Goal: Transaction & Acquisition: Purchase product/service

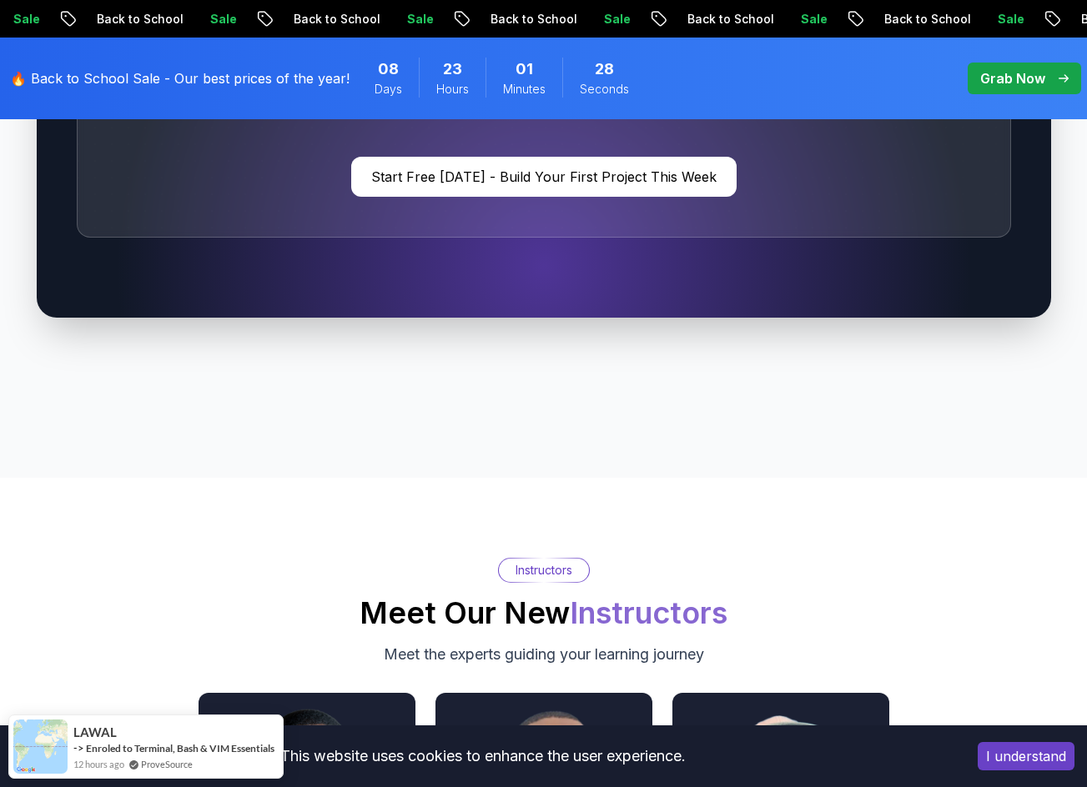
scroll to position [5255, 0]
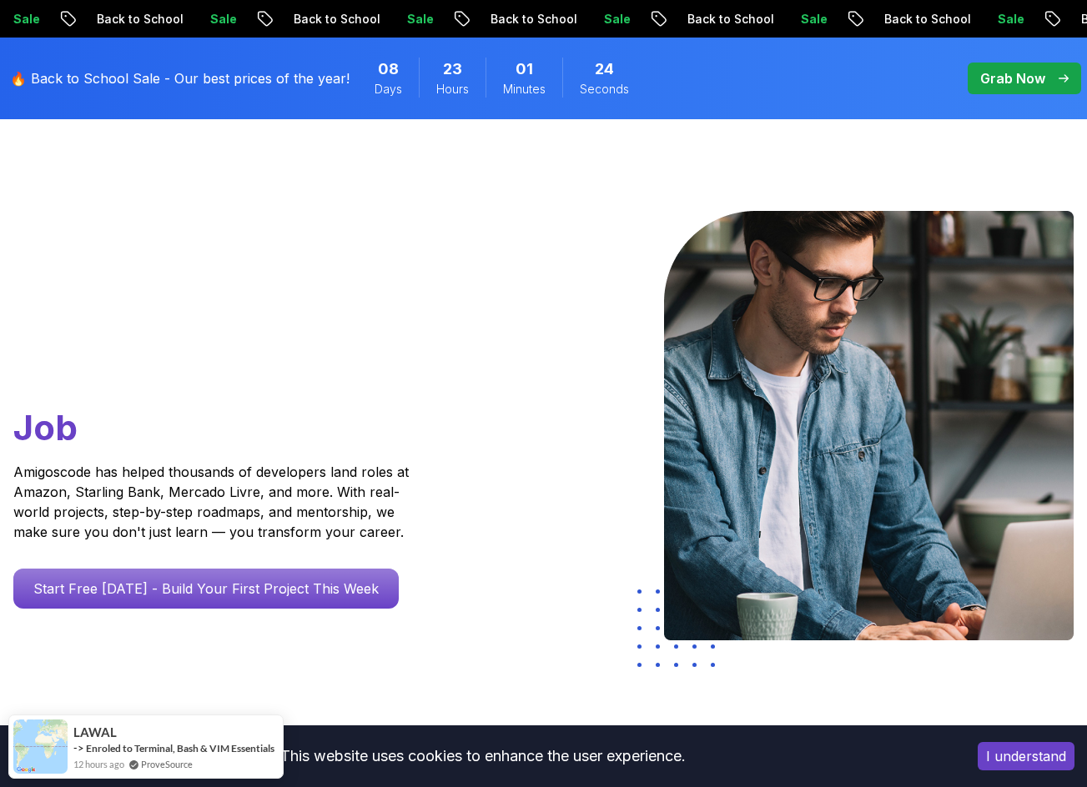
scroll to position [0, 0]
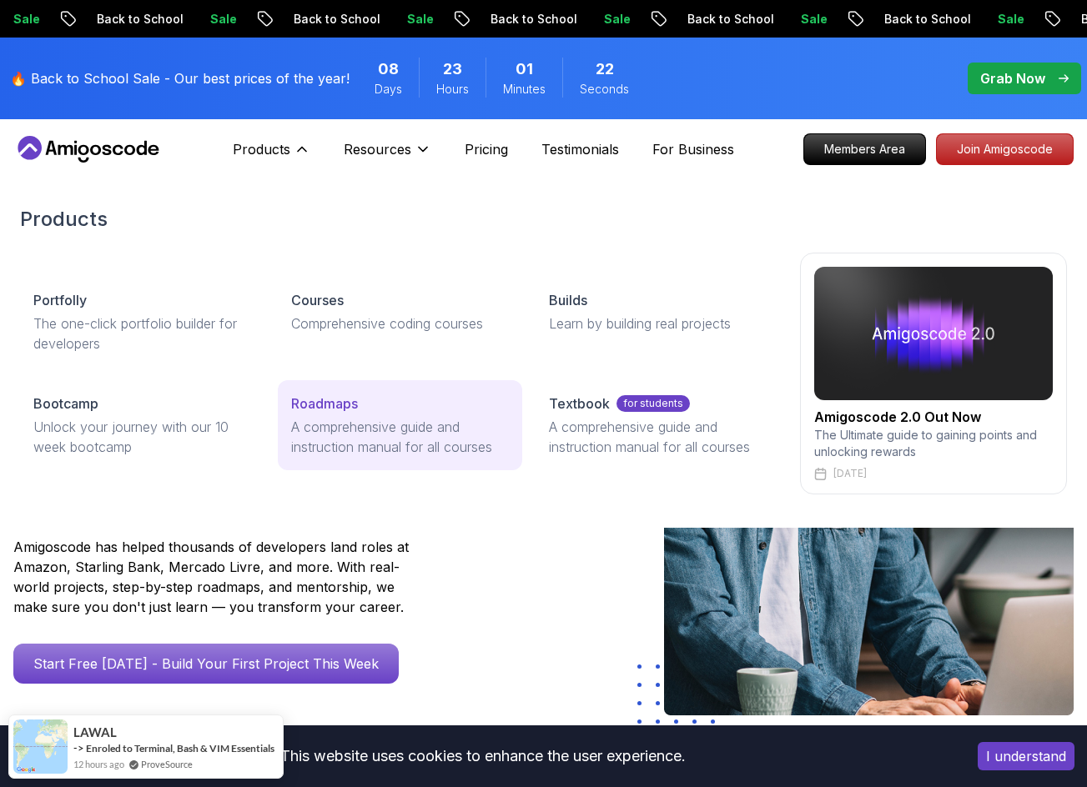
click at [323, 414] on link "Roadmaps A comprehensive guide and instruction manual for all courses" at bounding box center [400, 425] width 244 height 90
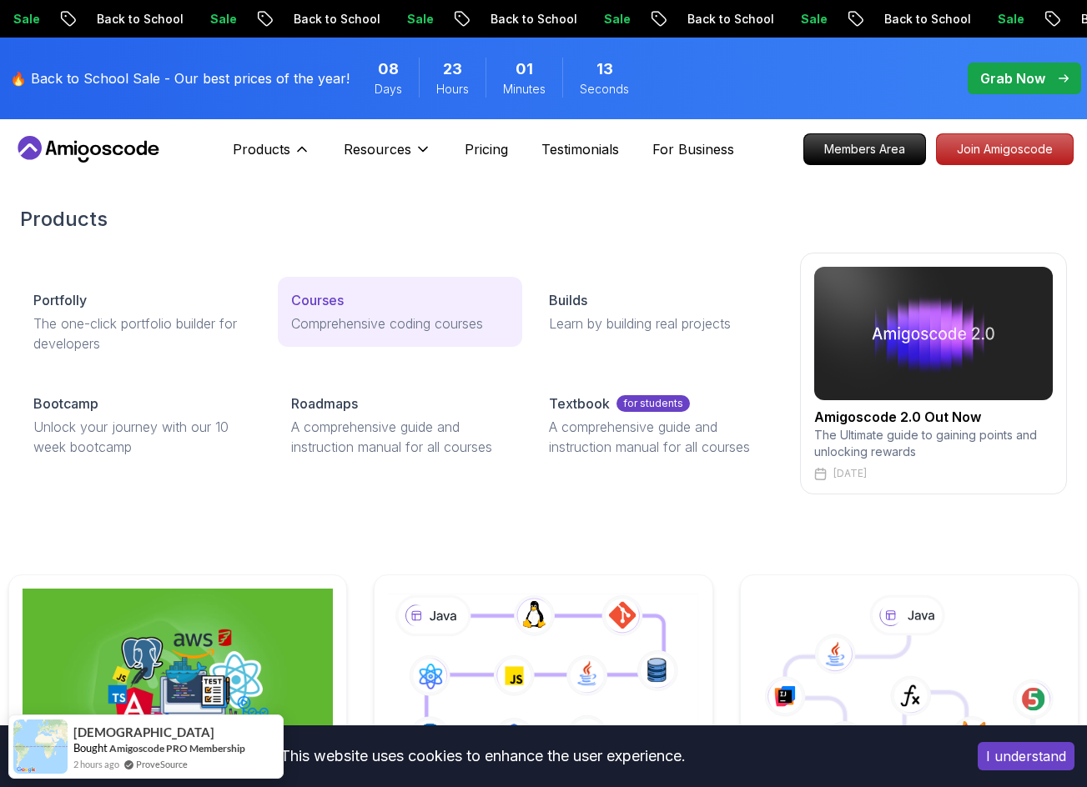
click at [356, 328] on p "Comprehensive coding courses" at bounding box center [400, 324] width 218 height 20
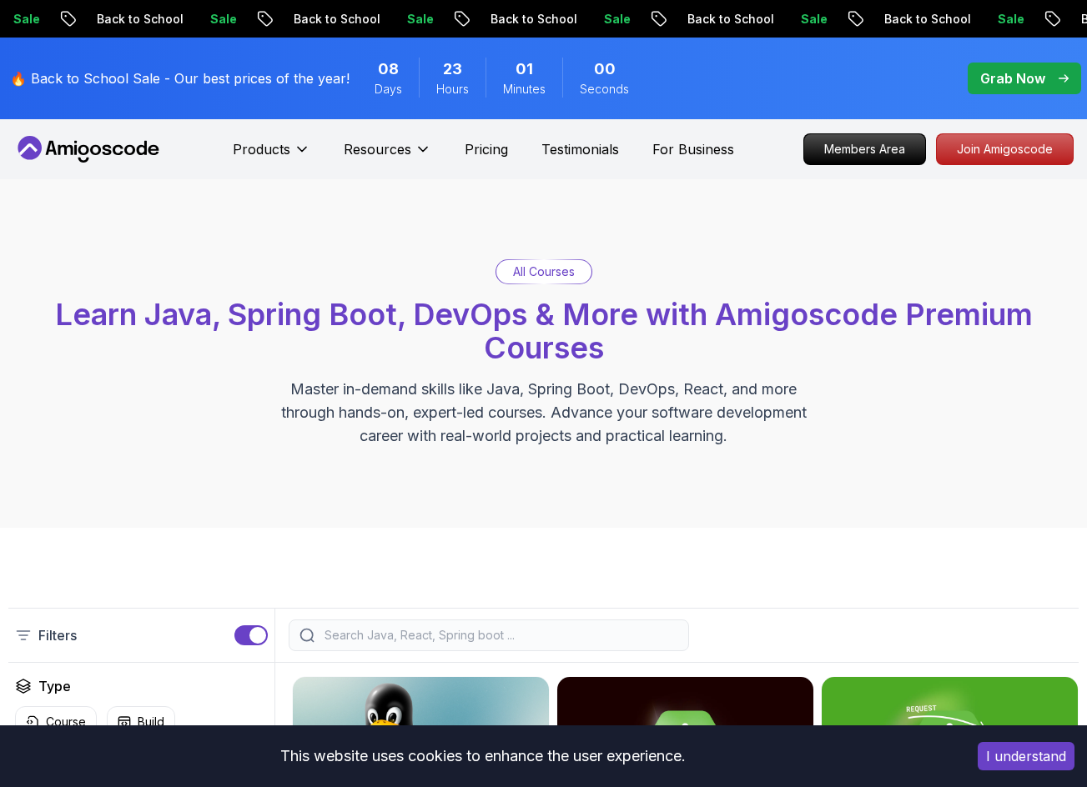
click at [1025, 79] on p "Grab Now" at bounding box center [1012, 78] width 65 height 20
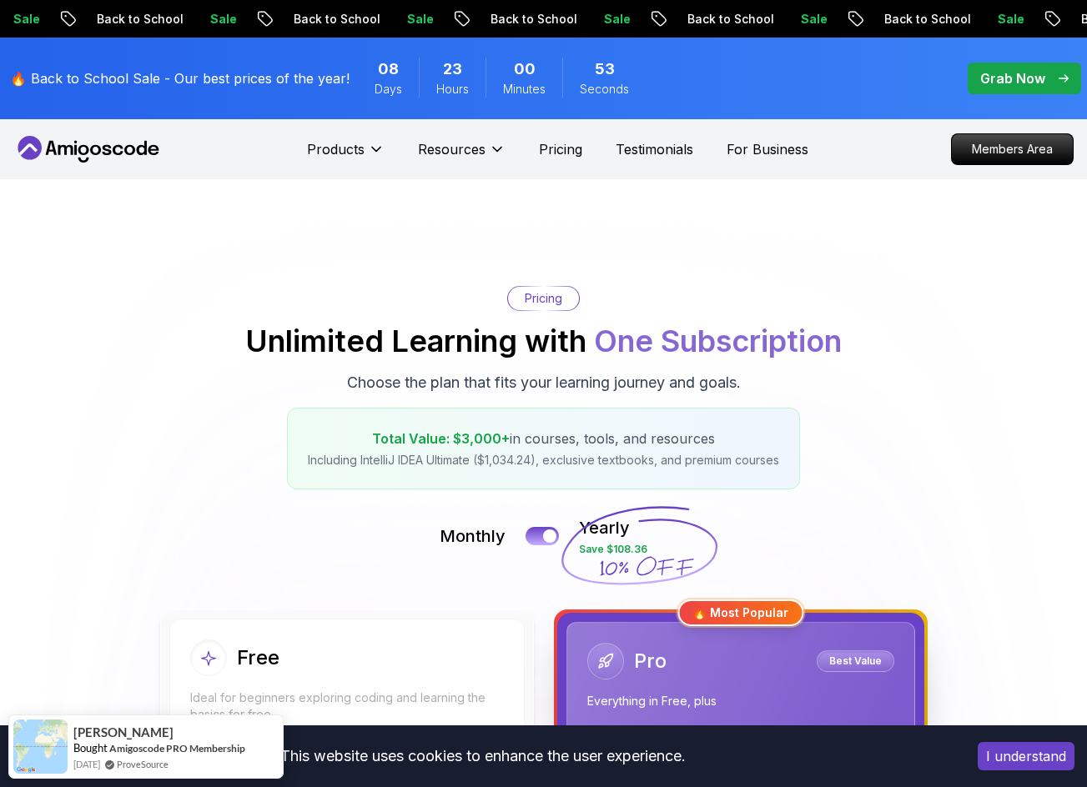
click at [1033, 71] on p "Grab Now" at bounding box center [1012, 78] width 65 height 20
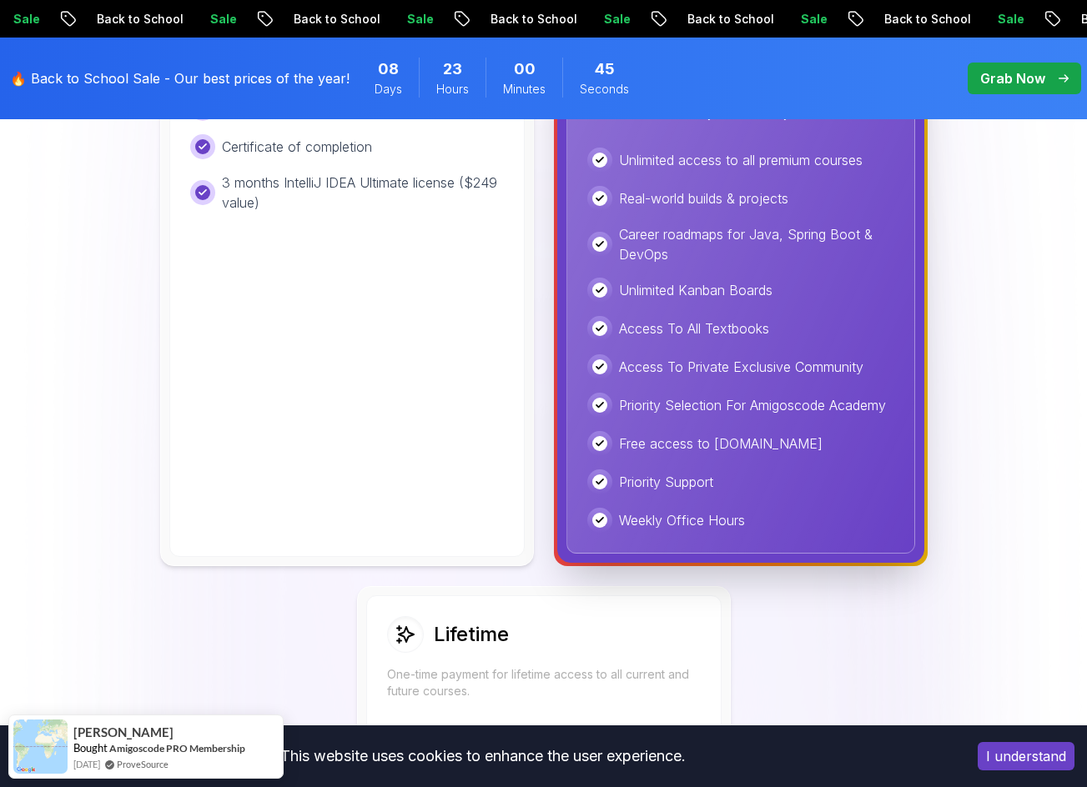
scroll to position [1168, 0]
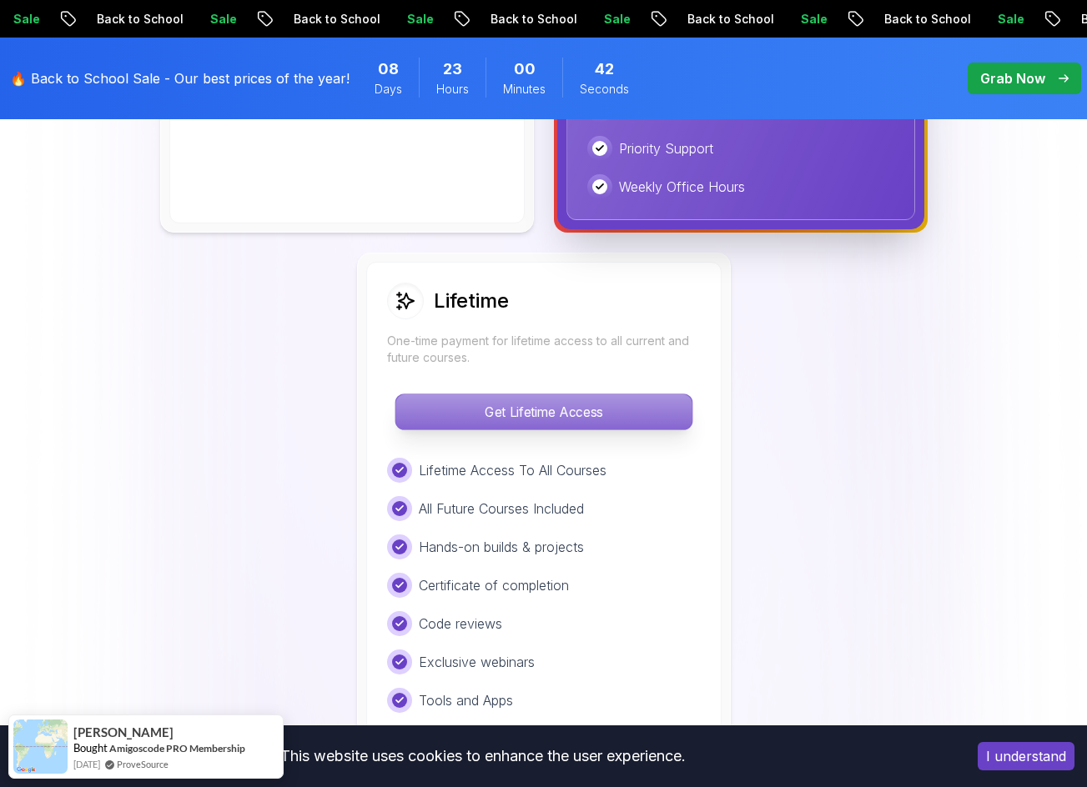
click at [523, 410] on p "Get Lifetime Access" at bounding box center [543, 412] width 296 height 35
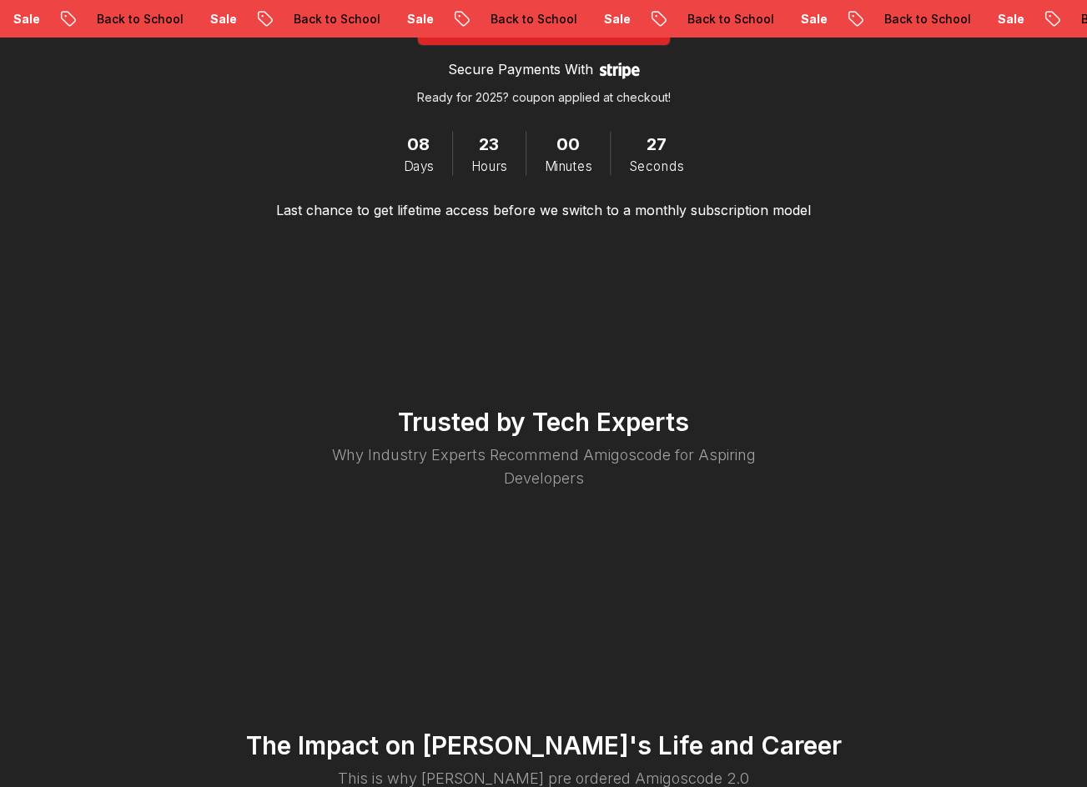
scroll to position [2836, 0]
